Goal: Navigation & Orientation: Find specific page/section

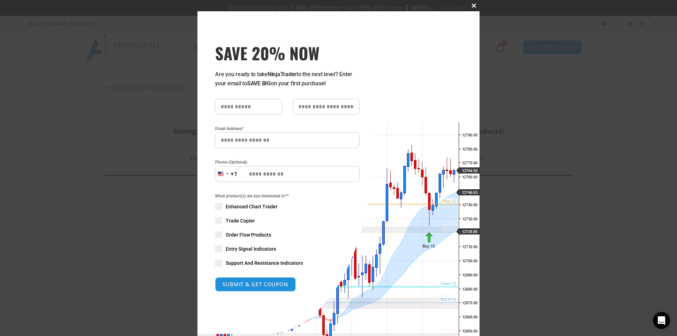
click at [471, 6] on span at bounding box center [473, 6] width 11 height 4
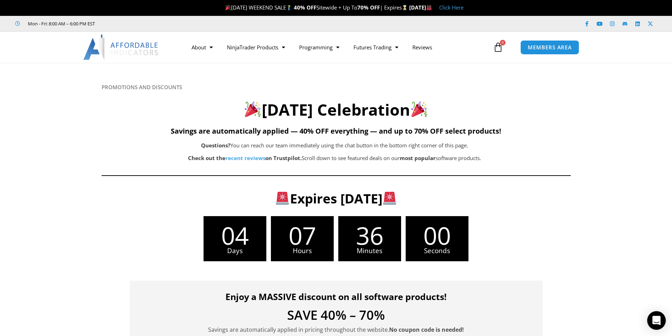
click at [654, 319] on icon "Open Intercom Messenger" at bounding box center [656, 320] width 8 height 9
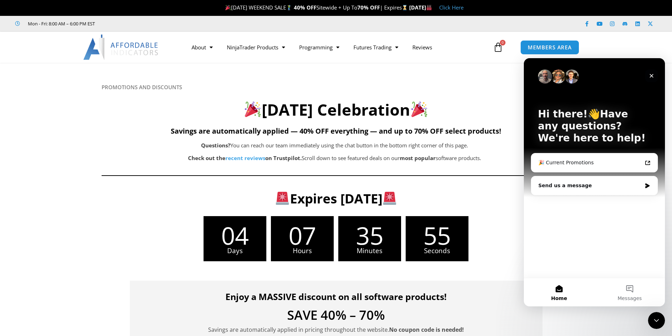
click at [649, 74] on icon "Close" at bounding box center [651, 76] width 6 height 6
